Goal: Browse casually

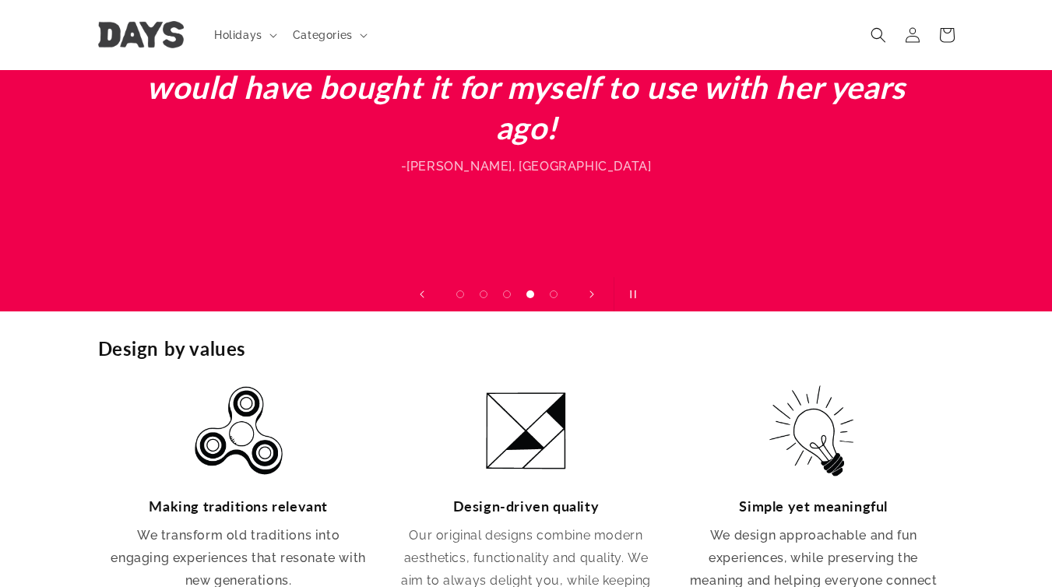
scroll to position [2181, 0]
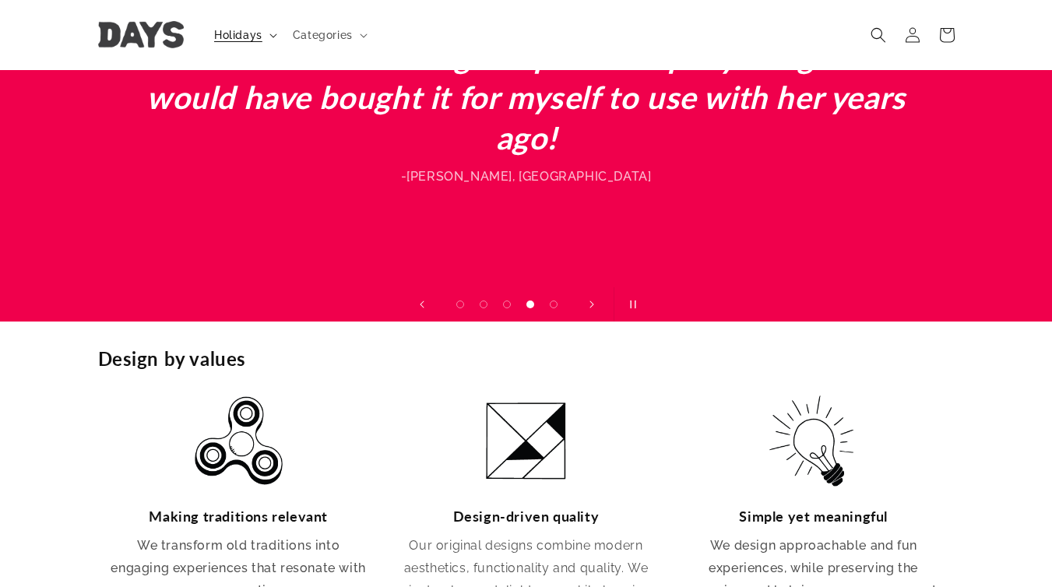
click at [244, 41] on span "Holidays" at bounding box center [238, 35] width 48 height 14
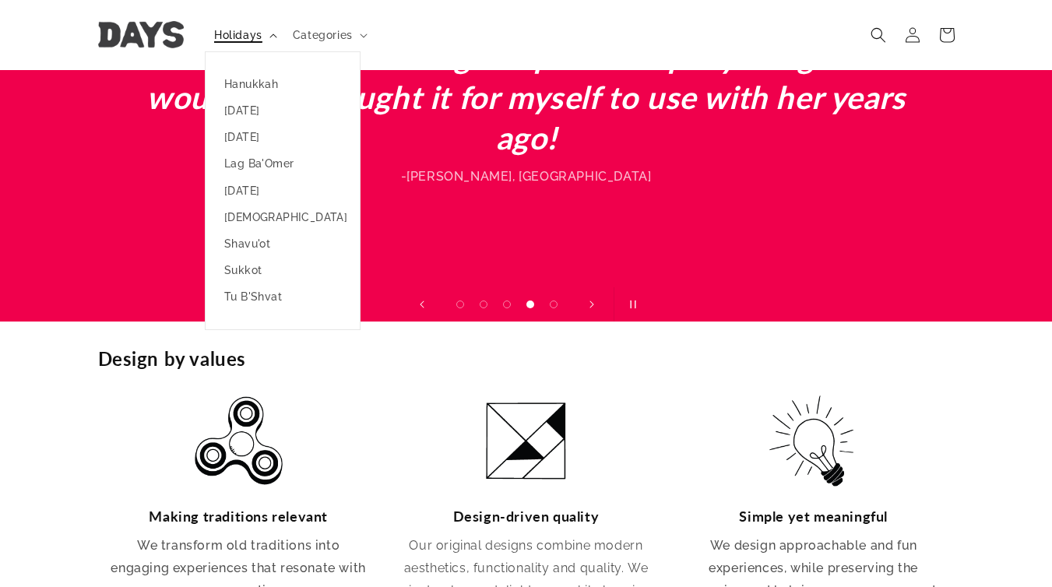
scroll to position [0, 1052]
click at [253, 190] on link "[DATE]" at bounding box center [283, 191] width 154 height 26
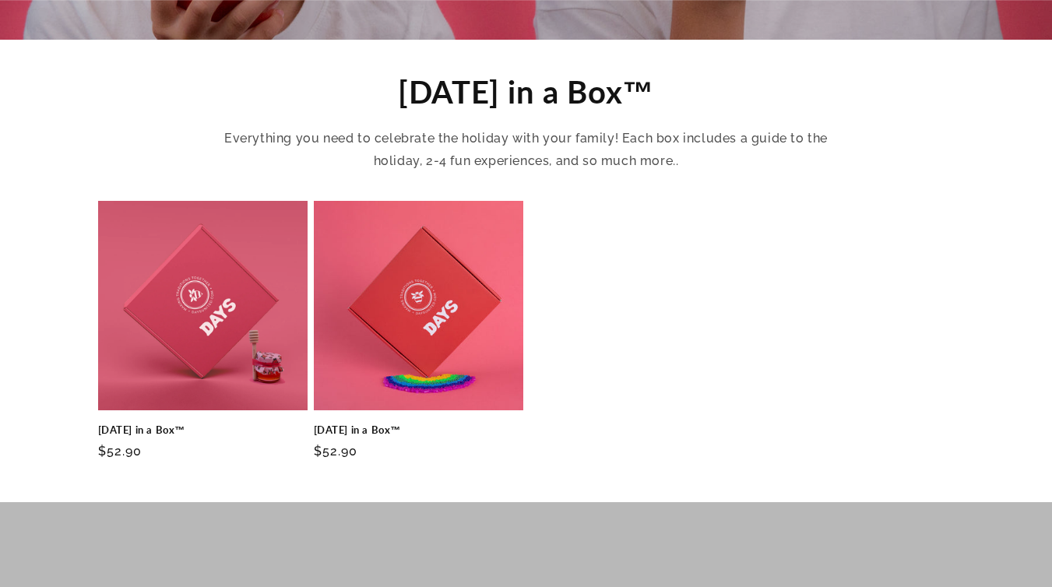
scroll to position [541, 0]
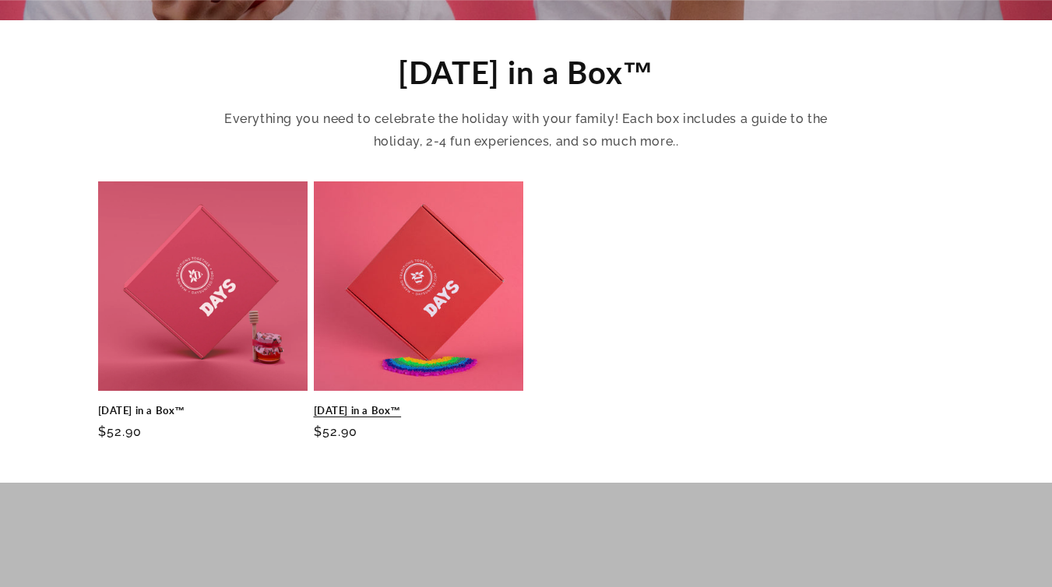
click at [425, 404] on link "Rosh Hashanah in a Box™" at bounding box center [419, 410] width 210 height 13
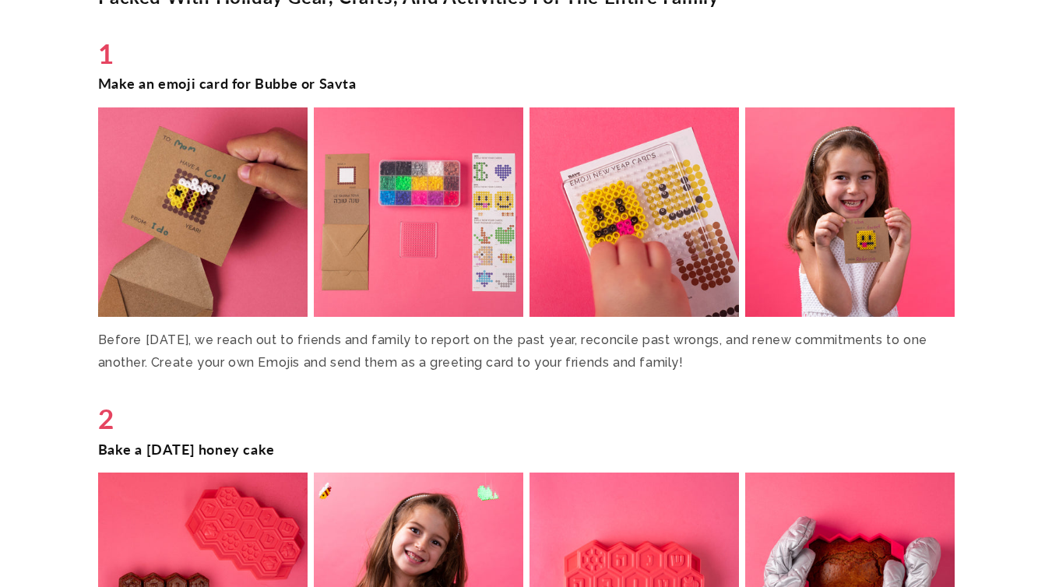
scroll to position [1869, 0]
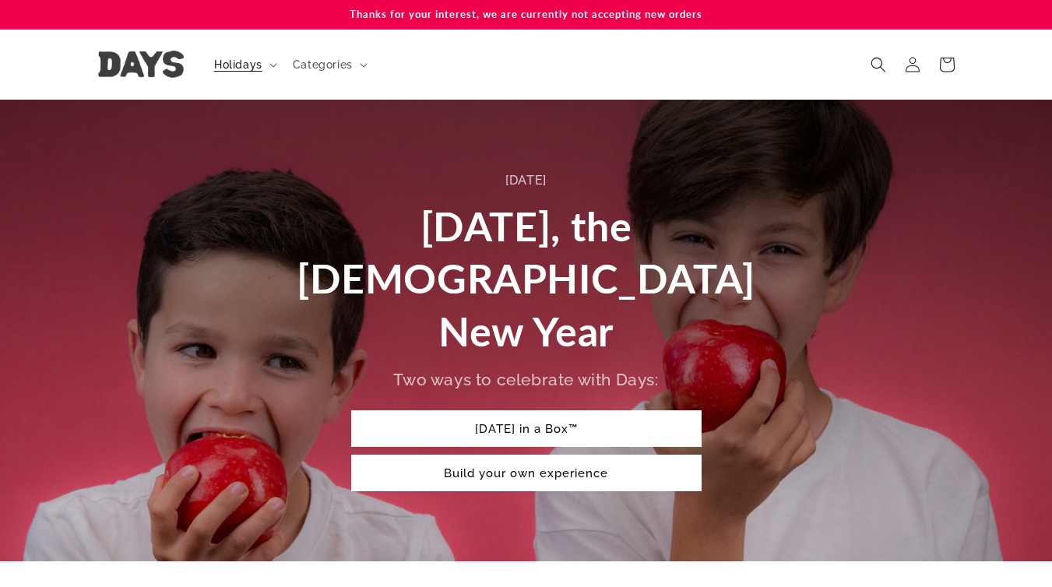
scroll to position [541, 0]
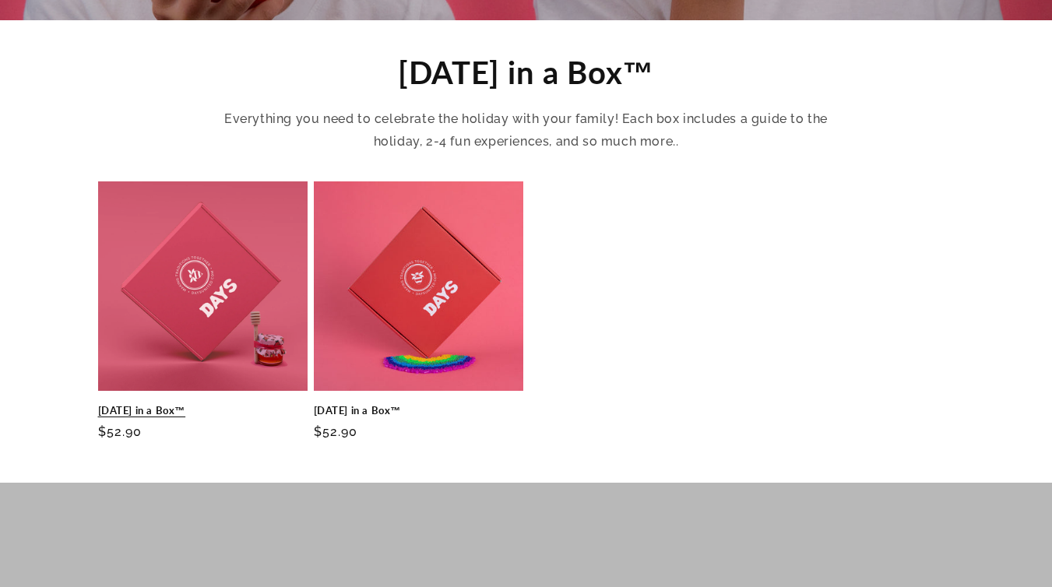
click at [232, 404] on link "Rosh Hashanah in a Box™" at bounding box center [203, 410] width 210 height 13
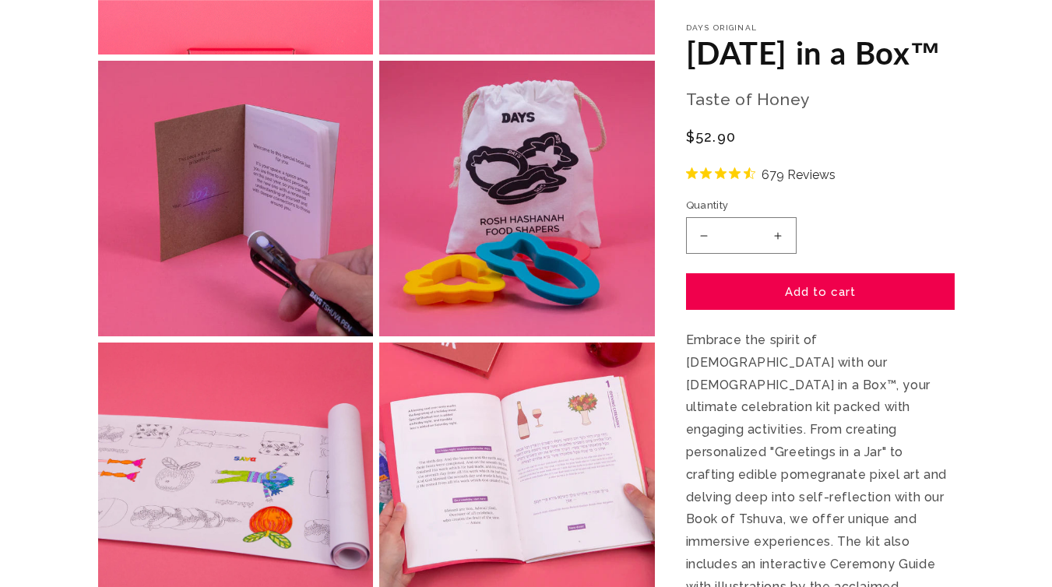
scroll to position [966, 0]
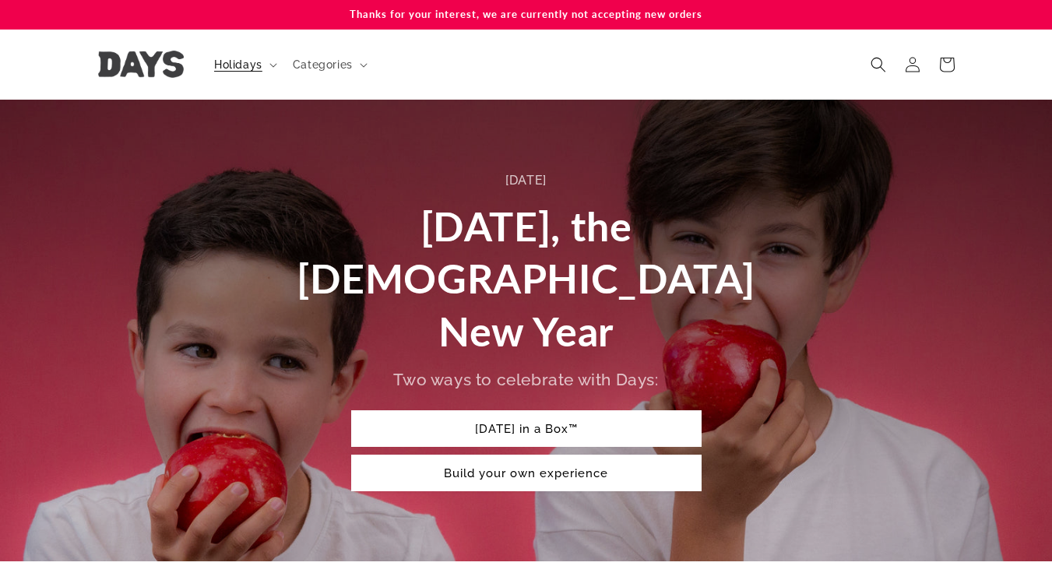
scroll to position [541, 0]
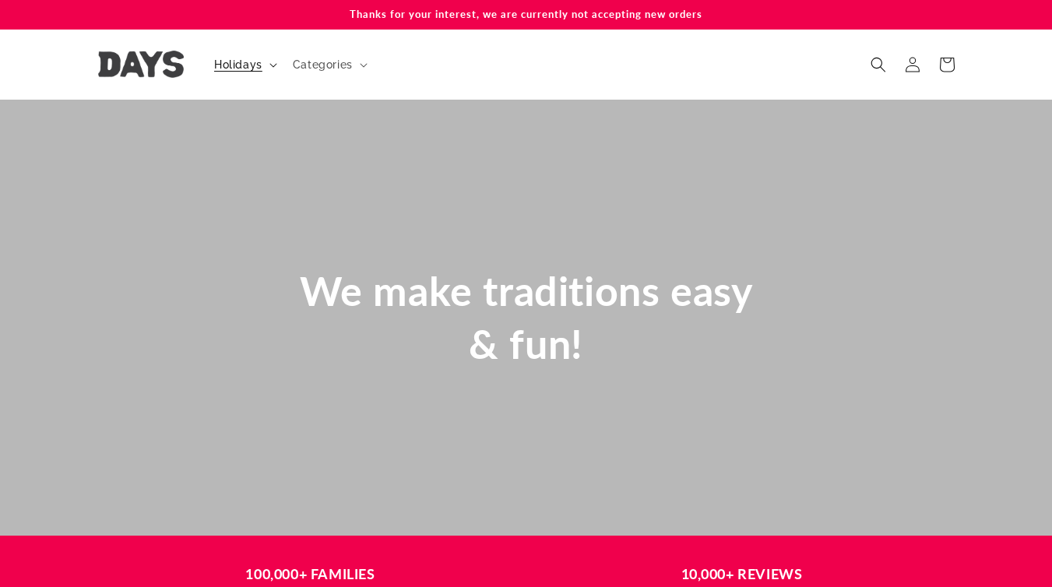
click at [235, 69] on span "Holidays" at bounding box center [238, 65] width 48 height 14
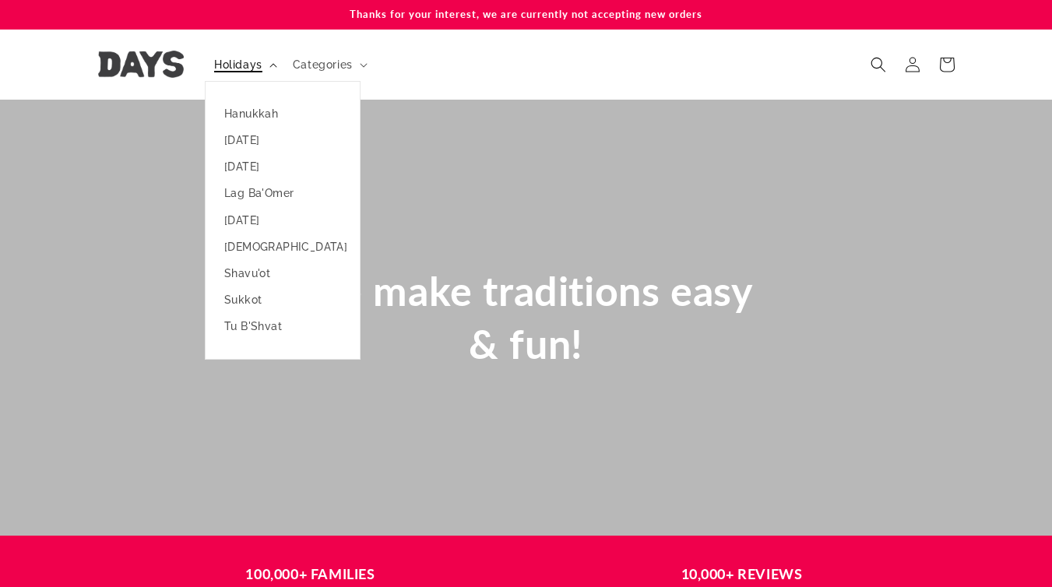
scroll to position [0, 4209]
click at [255, 279] on link "Shavu'ot" at bounding box center [283, 273] width 154 height 26
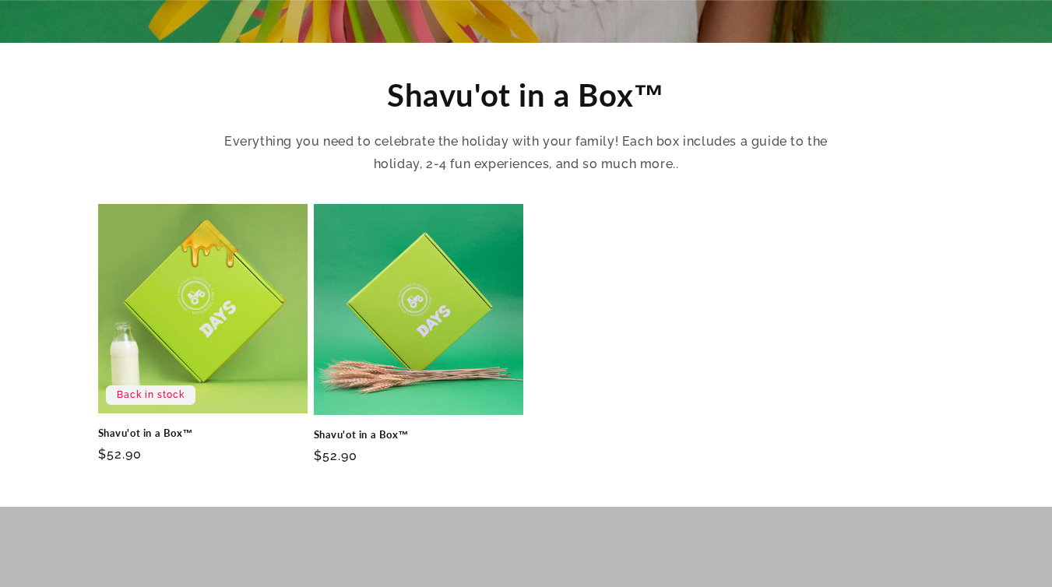
scroll to position [530, 0]
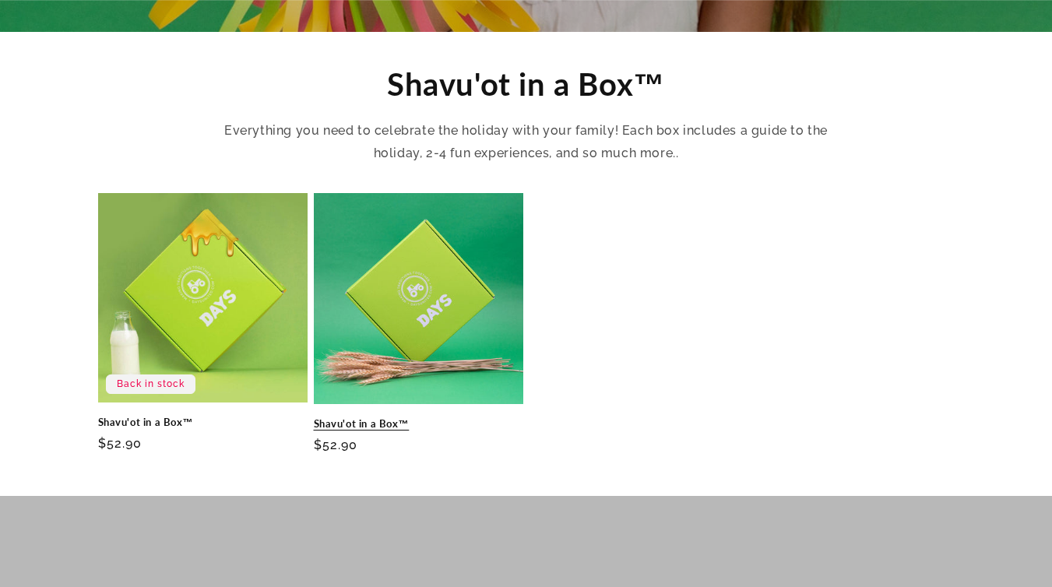
click at [423, 417] on link "Shavu'ot in a Box™" at bounding box center [419, 423] width 210 height 13
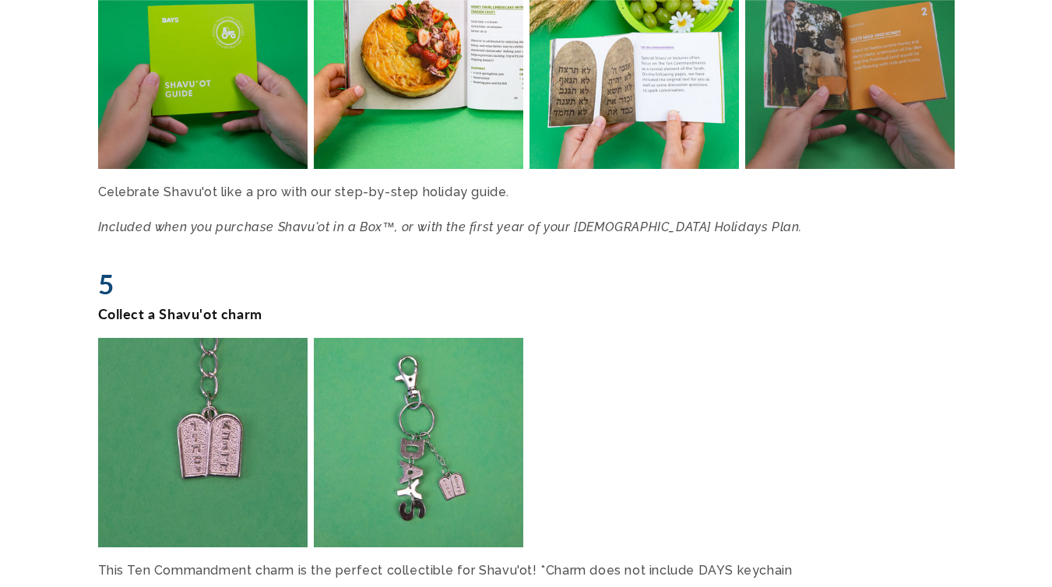
scroll to position [2835, 0]
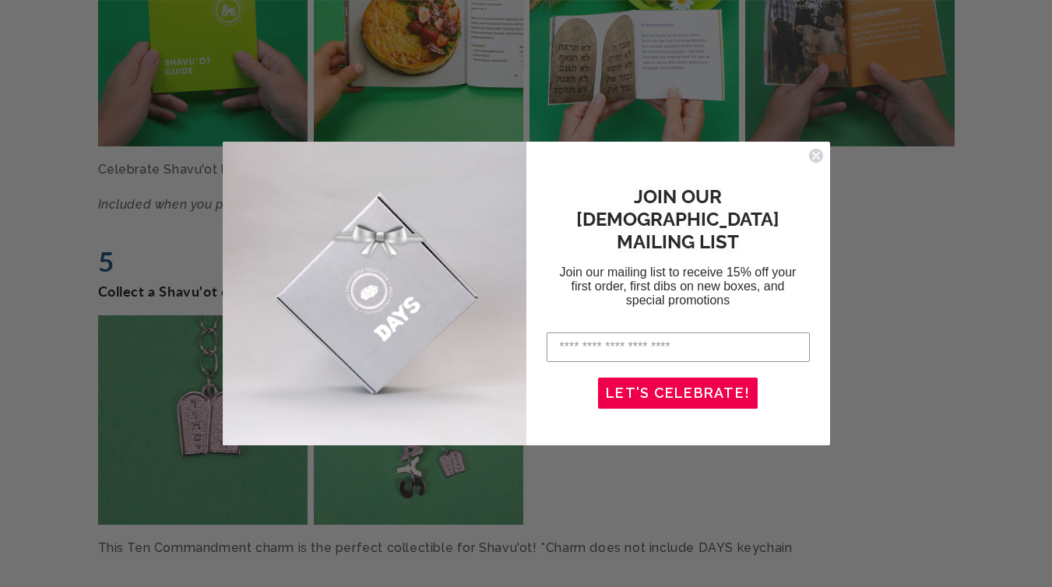
click at [817, 157] on icon "Close dialog" at bounding box center [816, 156] width 6 height 6
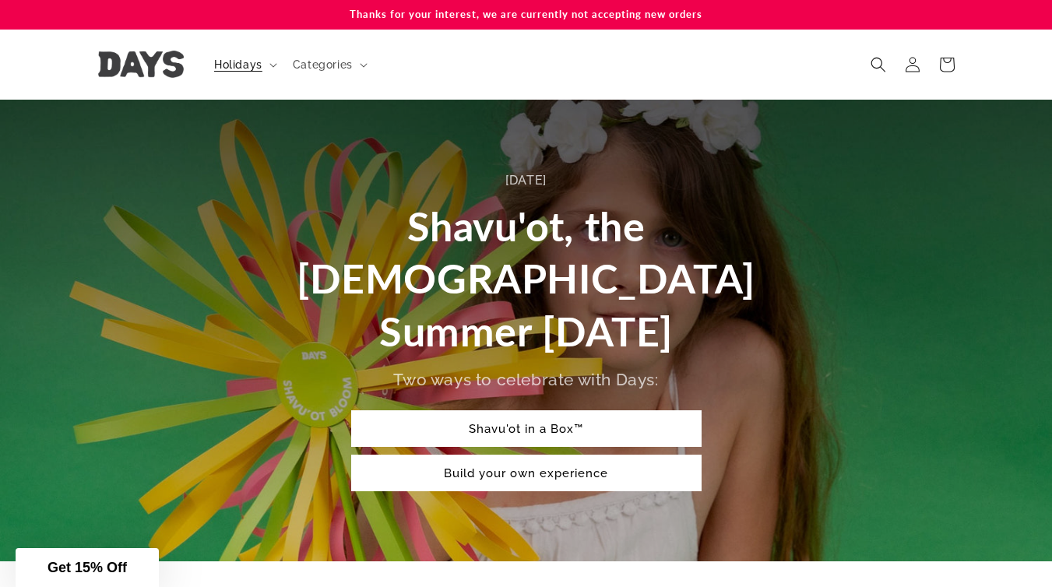
scroll to position [530, 0]
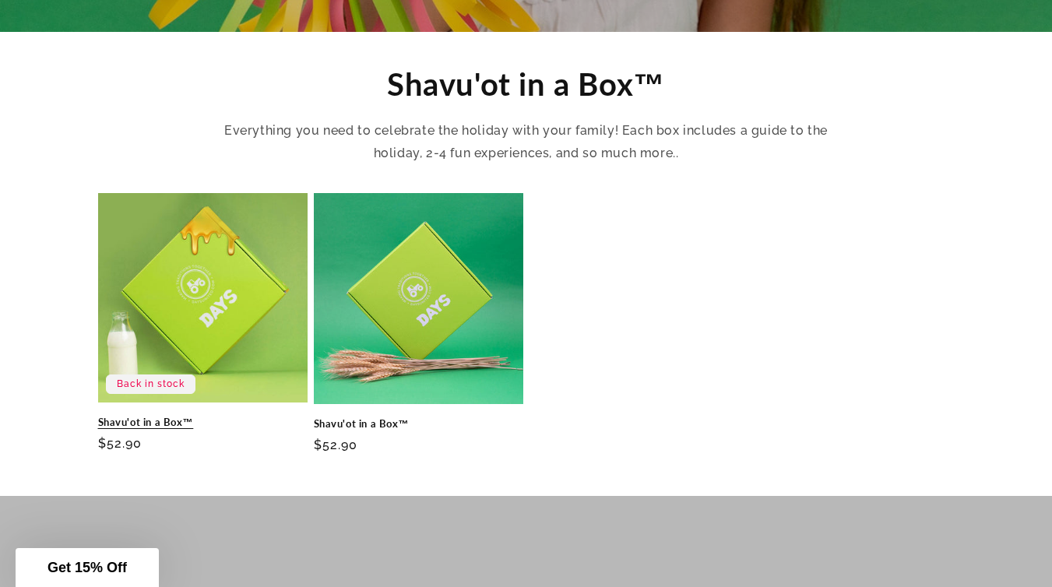
click at [200, 416] on link "Shavu'ot in a Box™" at bounding box center [203, 422] width 210 height 13
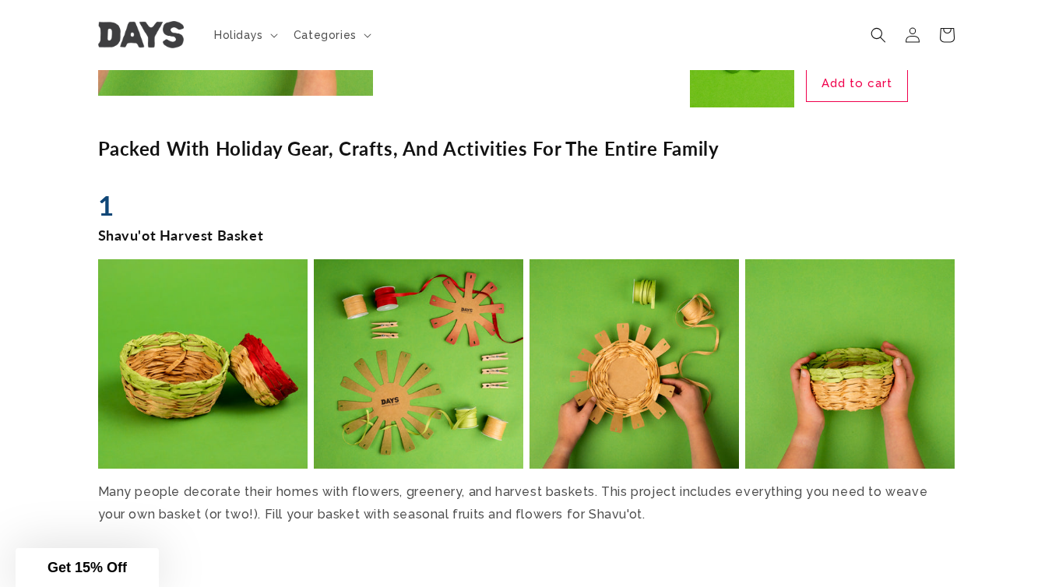
scroll to position [1714, 0]
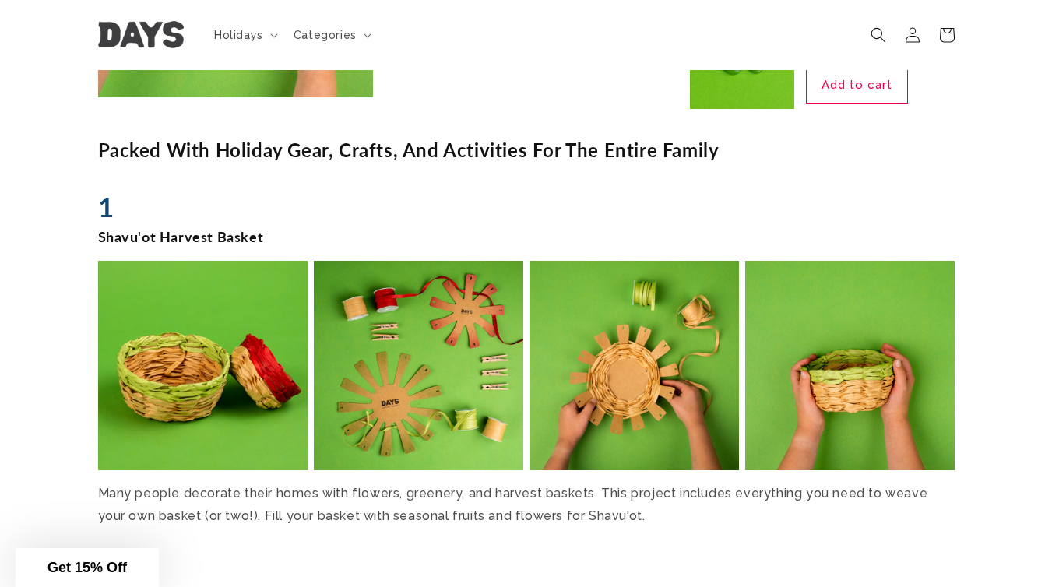
click at [237, 382] on img at bounding box center [202, 366] width 216 height 216
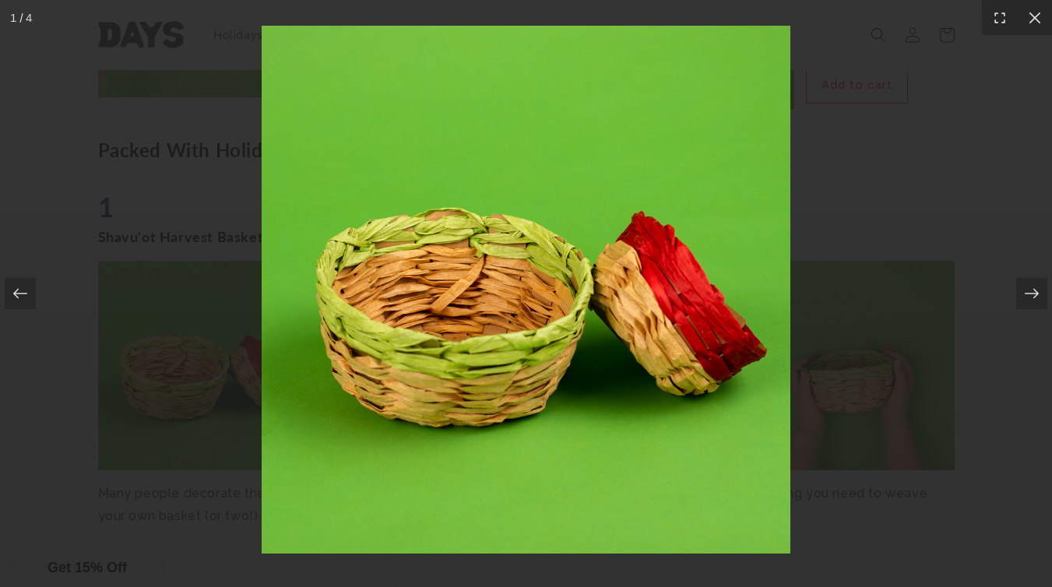
click at [853, 48] on div at bounding box center [526, 293] width 1052 height 587
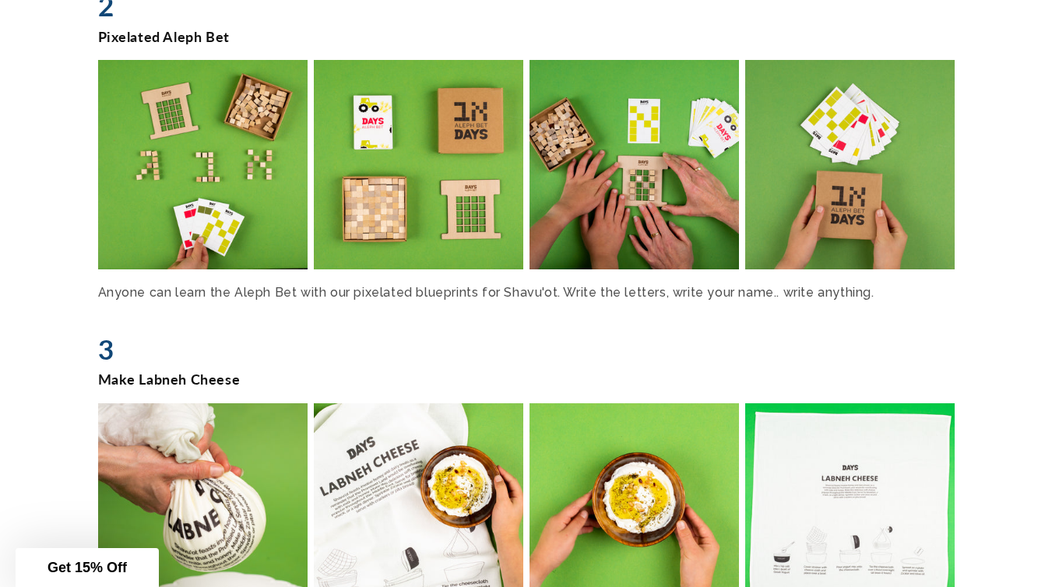
scroll to position [2306, 0]
